Goal: Information Seeking & Learning: Learn about a topic

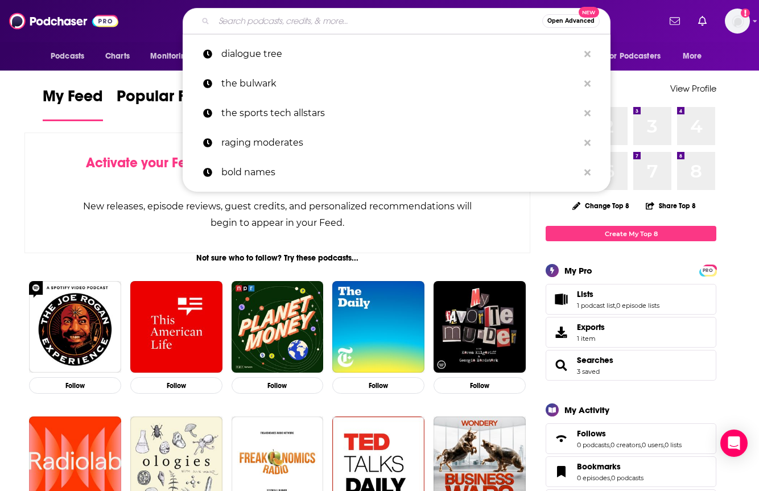
click at [372, 20] on input "Search podcasts, credits, & more..." at bounding box center [378, 21] width 328 height 18
paste input "[URL][DOMAIN_NAME]"
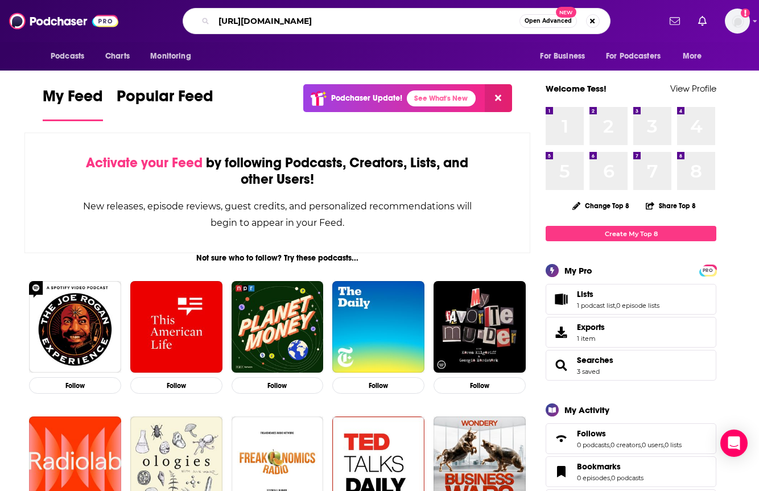
type input "[URL][DOMAIN_NAME]"
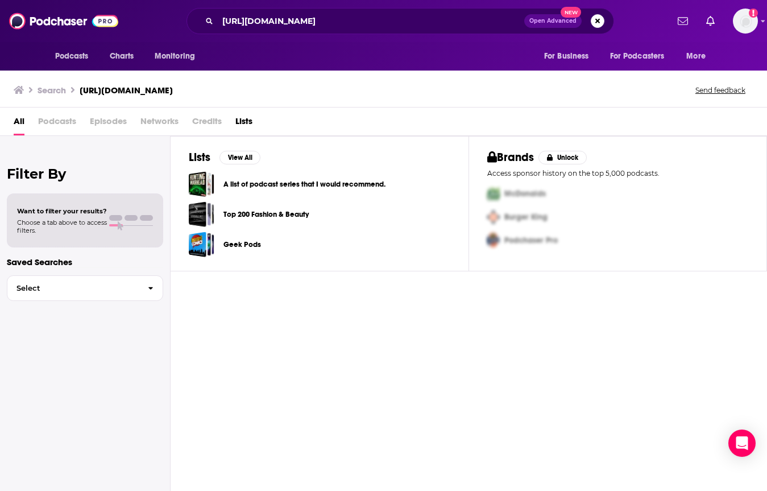
click at [206, 20] on icon "Search podcasts, credits, & more..." at bounding box center [209, 21] width 6 height 6
click at [595, 20] on button "Search podcasts, credits, & more..." at bounding box center [598, 21] width 14 height 14
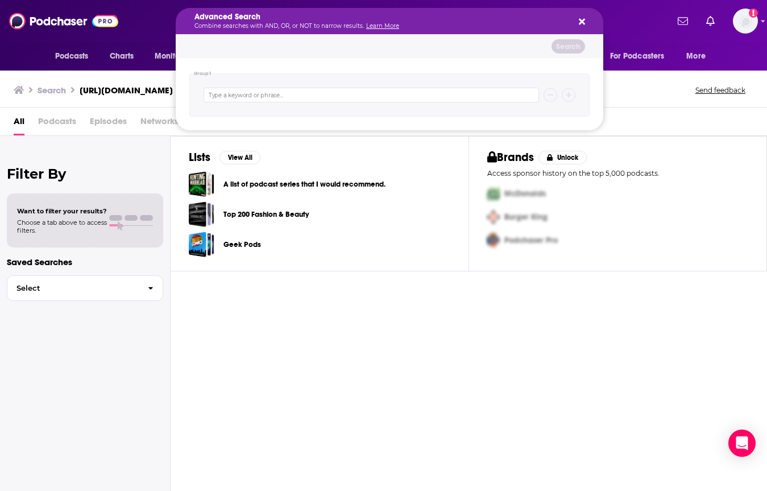
click at [144, 24] on div "Advanced Search Combine searches with AND, OR, or NOT to narrow results. Learn …" at bounding box center [400, 21] width 535 height 26
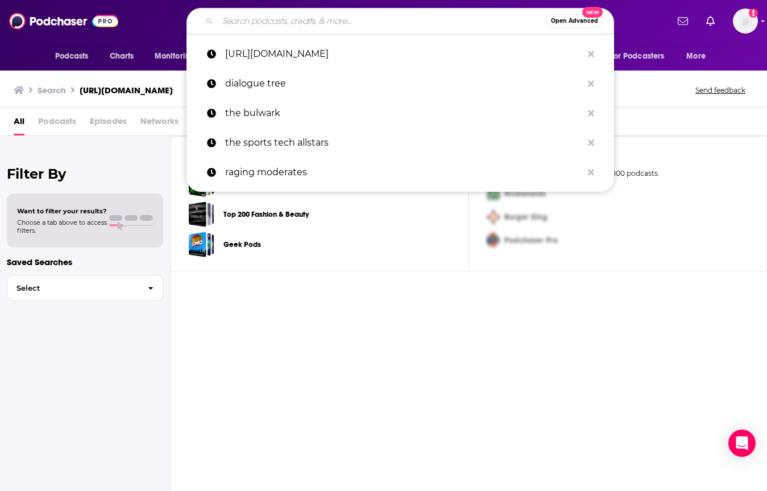
click at [494, 22] on input "Search podcasts, credits, & more..." at bounding box center [382, 21] width 328 height 18
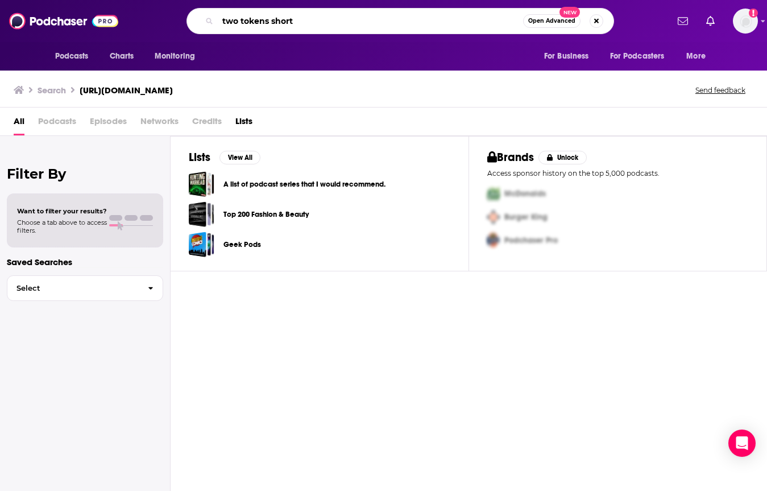
type input "two tokens short"
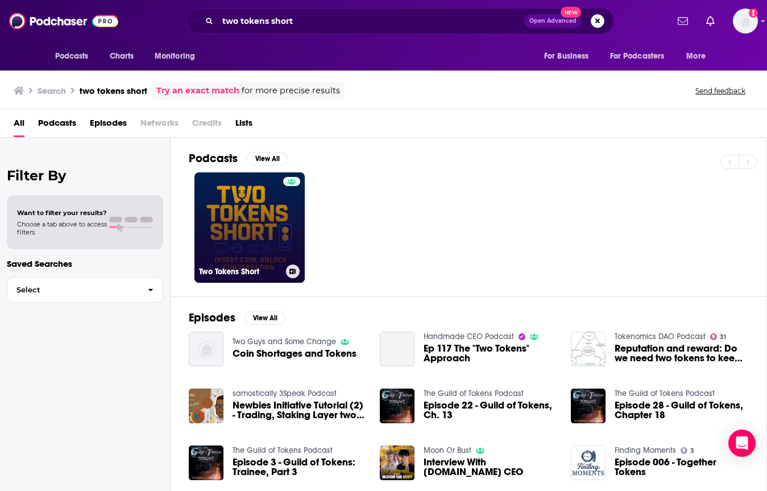
click at [282, 231] on link "Two Tokens Short" at bounding box center [249, 227] width 110 height 110
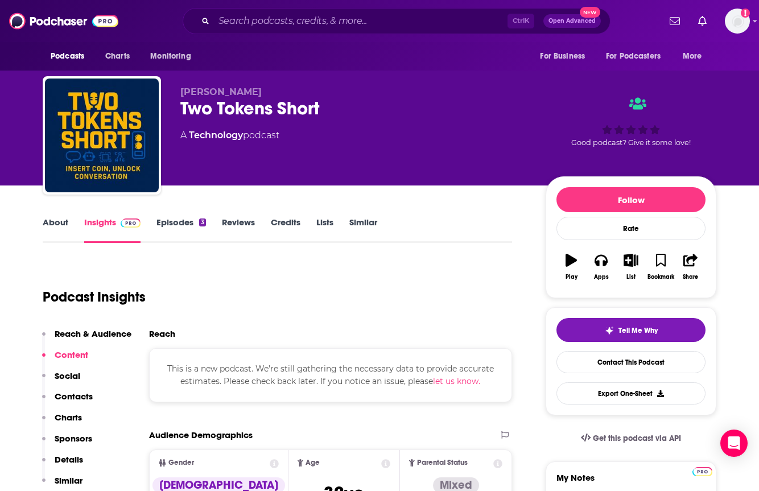
click at [226, 223] on link "Reviews" at bounding box center [238, 230] width 33 height 26
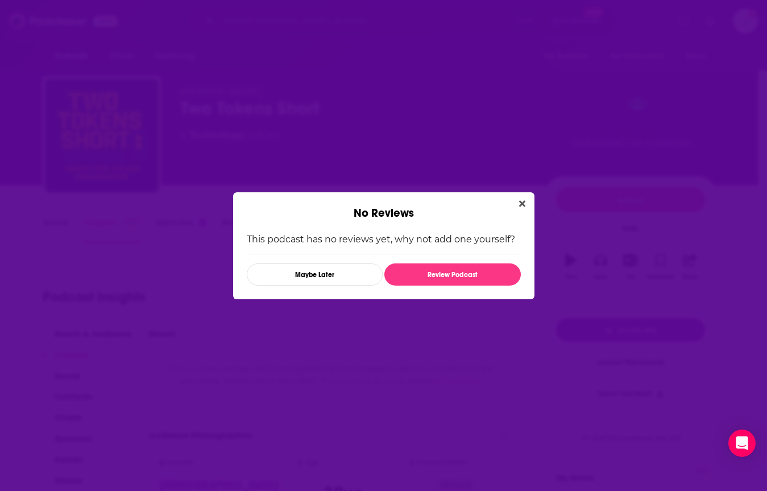
click at [520, 205] on icon "Close" at bounding box center [522, 203] width 6 height 6
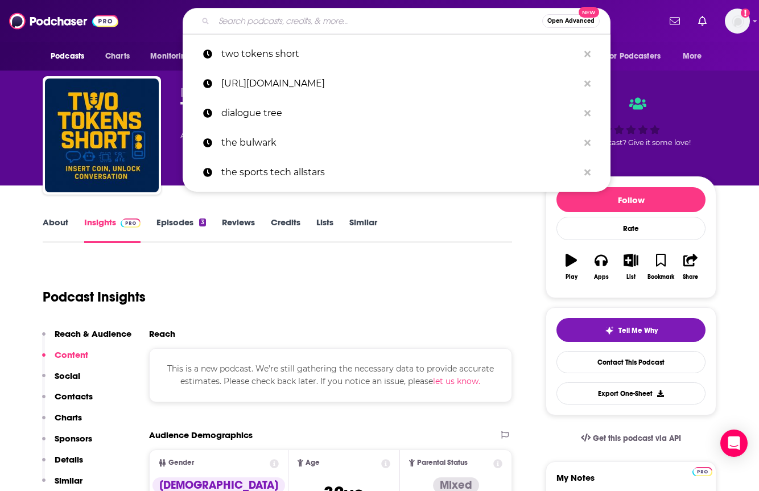
click at [456, 19] on input "Search podcasts, credits, & more..." at bounding box center [378, 21] width 328 height 18
paste input "The Business Owners Tell All"
type input "The Business Owners Tell All"
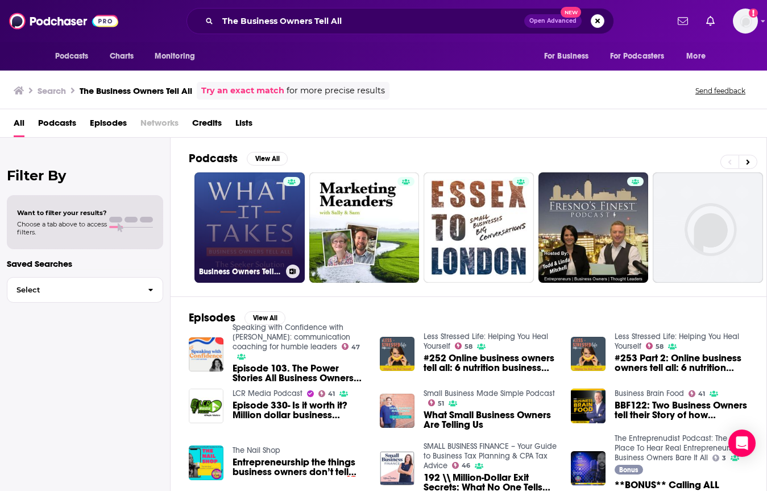
click at [260, 220] on link "Business Owners Tell All: What It Takes" at bounding box center [249, 227] width 110 height 110
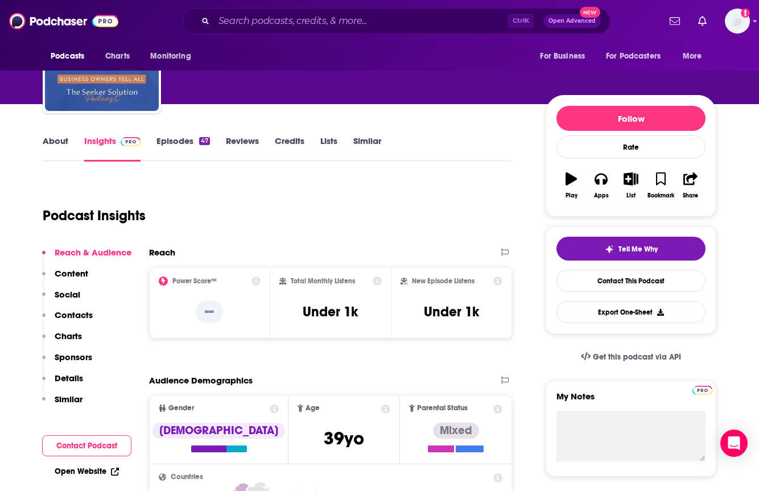
scroll to position [171, 0]
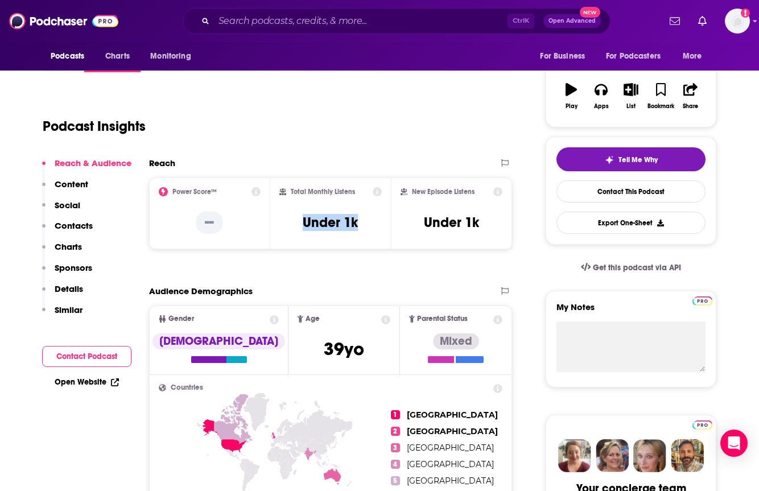
drag, startPoint x: 291, startPoint y: 220, endPoint x: 364, endPoint y: 219, distance: 72.8
click at [364, 219] on div "Total Monthly Listens Under 1k" at bounding box center [330, 213] width 103 height 52
copy h3 "Under 1k"
click at [443, 140] on div "Podcast Insights" at bounding box center [273, 119] width 460 height 58
click at [448, 152] on div "Podcast Insights" at bounding box center [277, 123] width 469 height 67
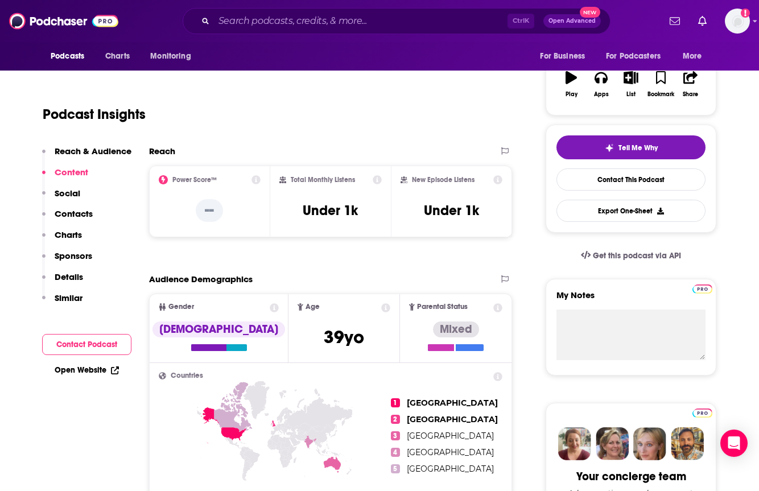
scroll to position [0, 0]
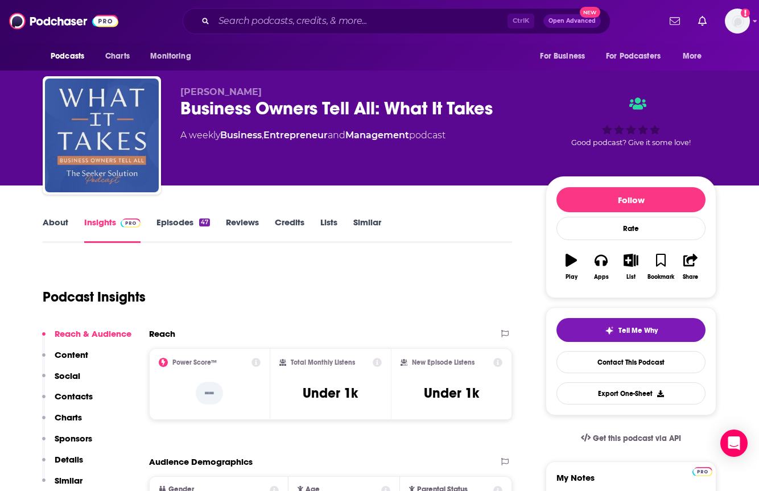
click at [177, 220] on link "Episodes 47" at bounding box center [182, 230] width 53 height 26
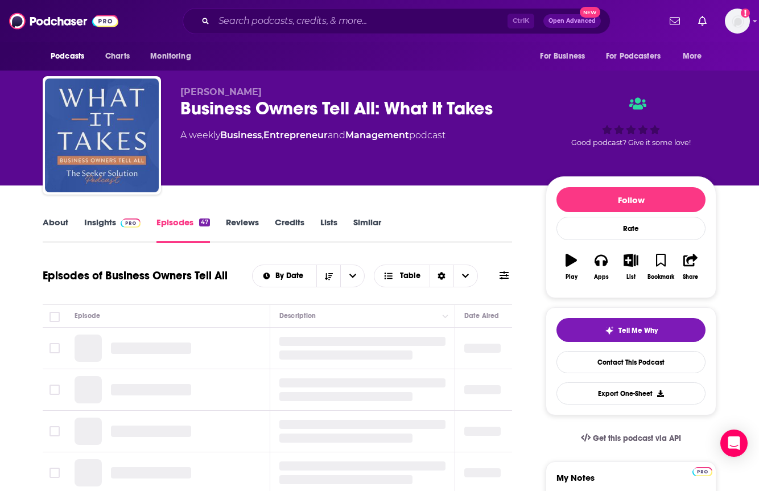
click at [246, 223] on link "Reviews" at bounding box center [242, 230] width 33 height 26
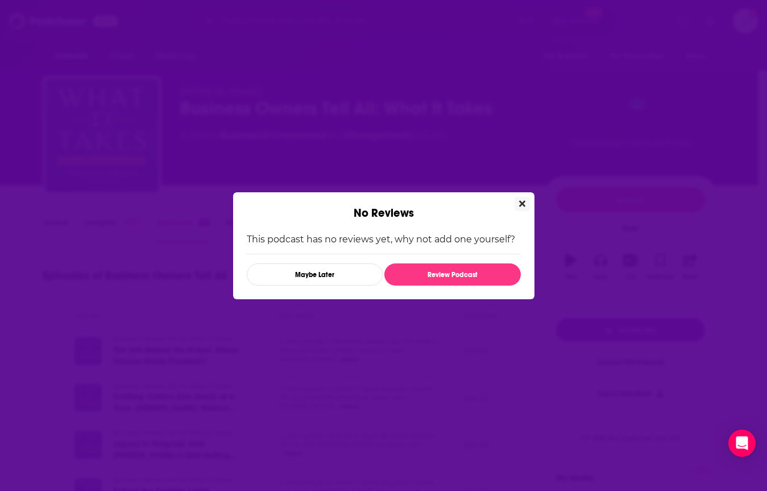
click at [519, 207] on icon "Close" at bounding box center [522, 203] width 6 height 9
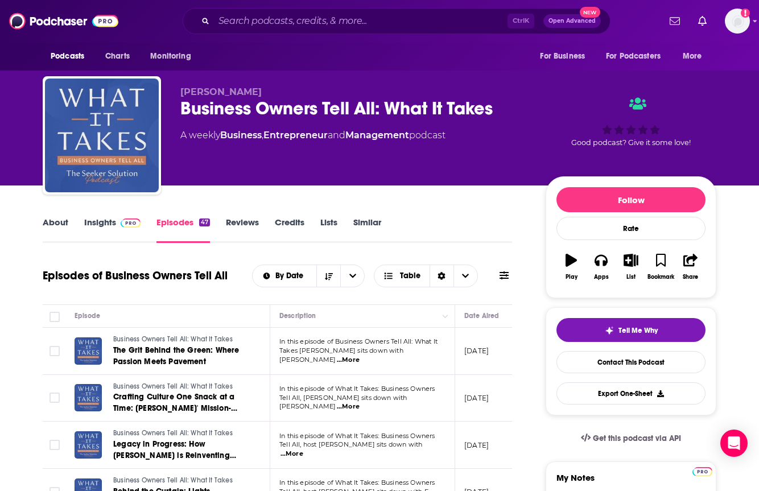
click at [60, 220] on link "About" at bounding box center [56, 230] width 26 height 26
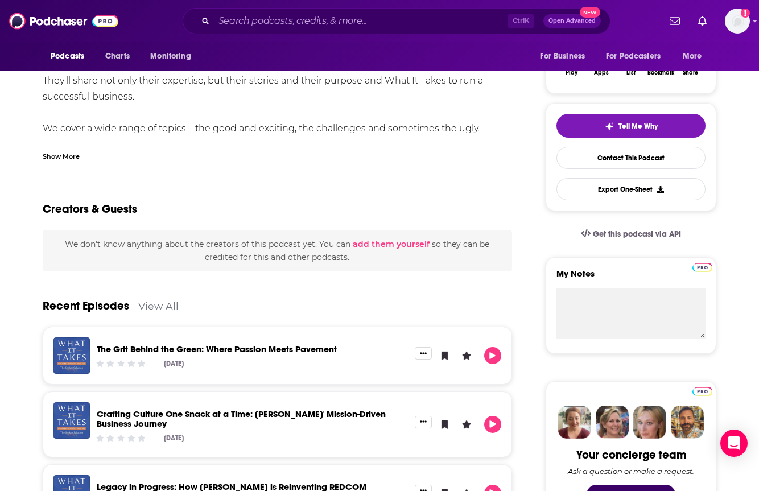
scroll to position [114, 0]
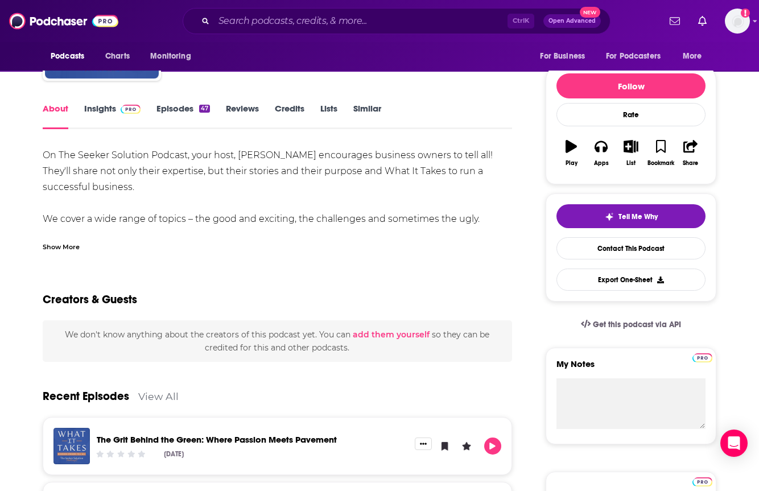
click at [102, 113] on link "Insights" at bounding box center [112, 116] width 56 height 26
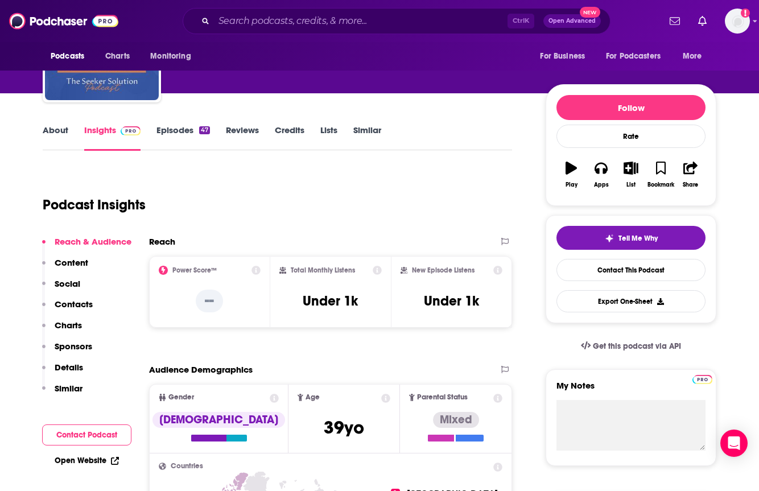
scroll to position [171, 0]
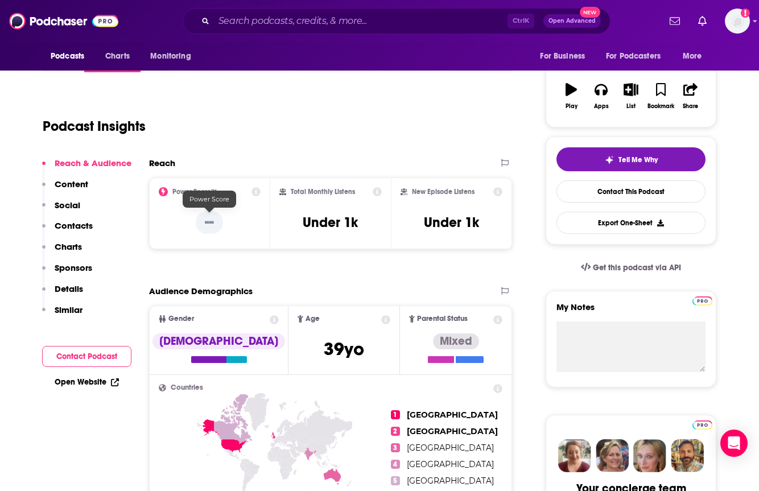
click at [209, 216] on p "--" at bounding box center [209, 222] width 27 height 23
click at [254, 191] on icon at bounding box center [255, 191] width 9 height 9
click at [163, 191] on icon at bounding box center [163, 191] width 9 height 9
click at [275, 167] on div "Reach" at bounding box center [318, 163] width 339 height 11
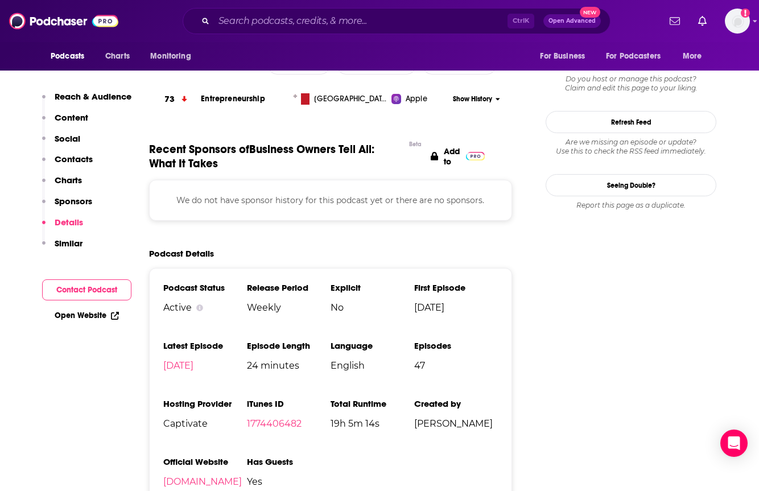
scroll to position [1194, 0]
